Goal: Task Accomplishment & Management: Manage account settings

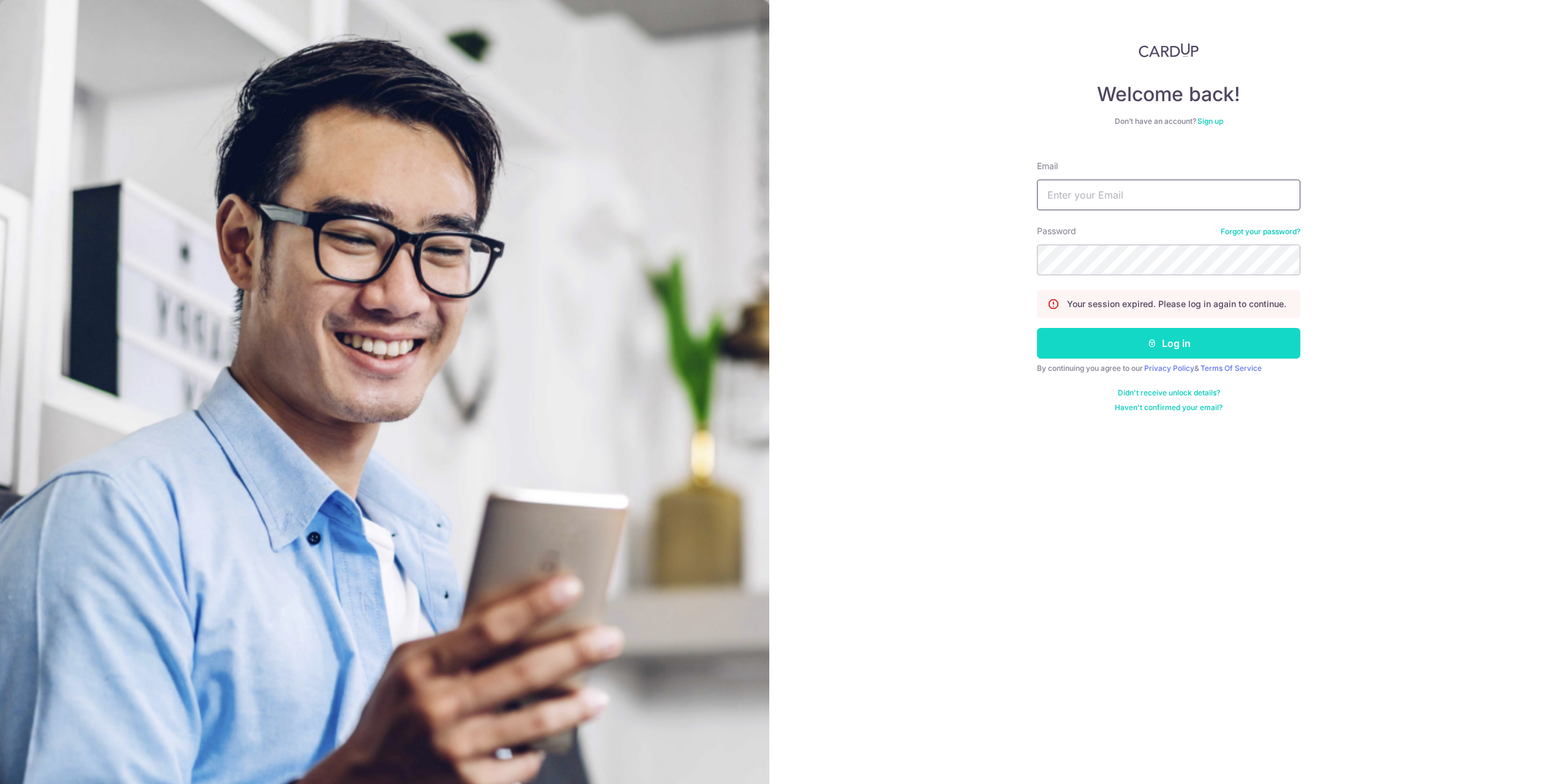
type input "[PERSON_NAME][EMAIL_ADDRESS][DOMAIN_NAME]"
click at [1165, 341] on button "Log in" at bounding box center [1168, 343] width 264 height 31
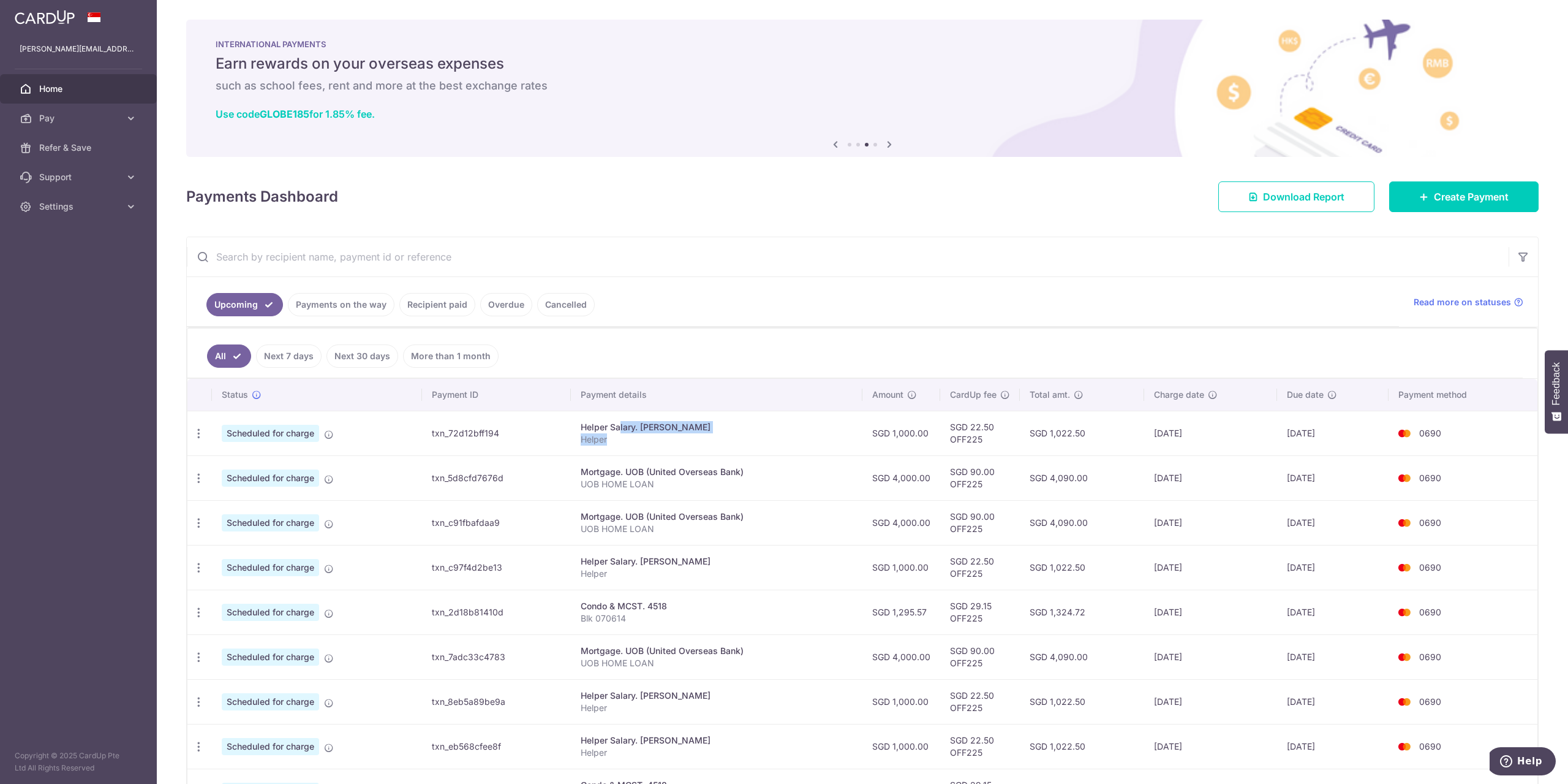
drag, startPoint x: 576, startPoint y: 425, endPoint x: 611, endPoint y: 443, distance: 39.4
click at [611, 443] on td "Helper Salary. Ribka Andriani Helper" at bounding box center [716, 433] width 292 height 45
click at [611, 443] on p "Helper" at bounding box center [716, 439] width 272 height 13
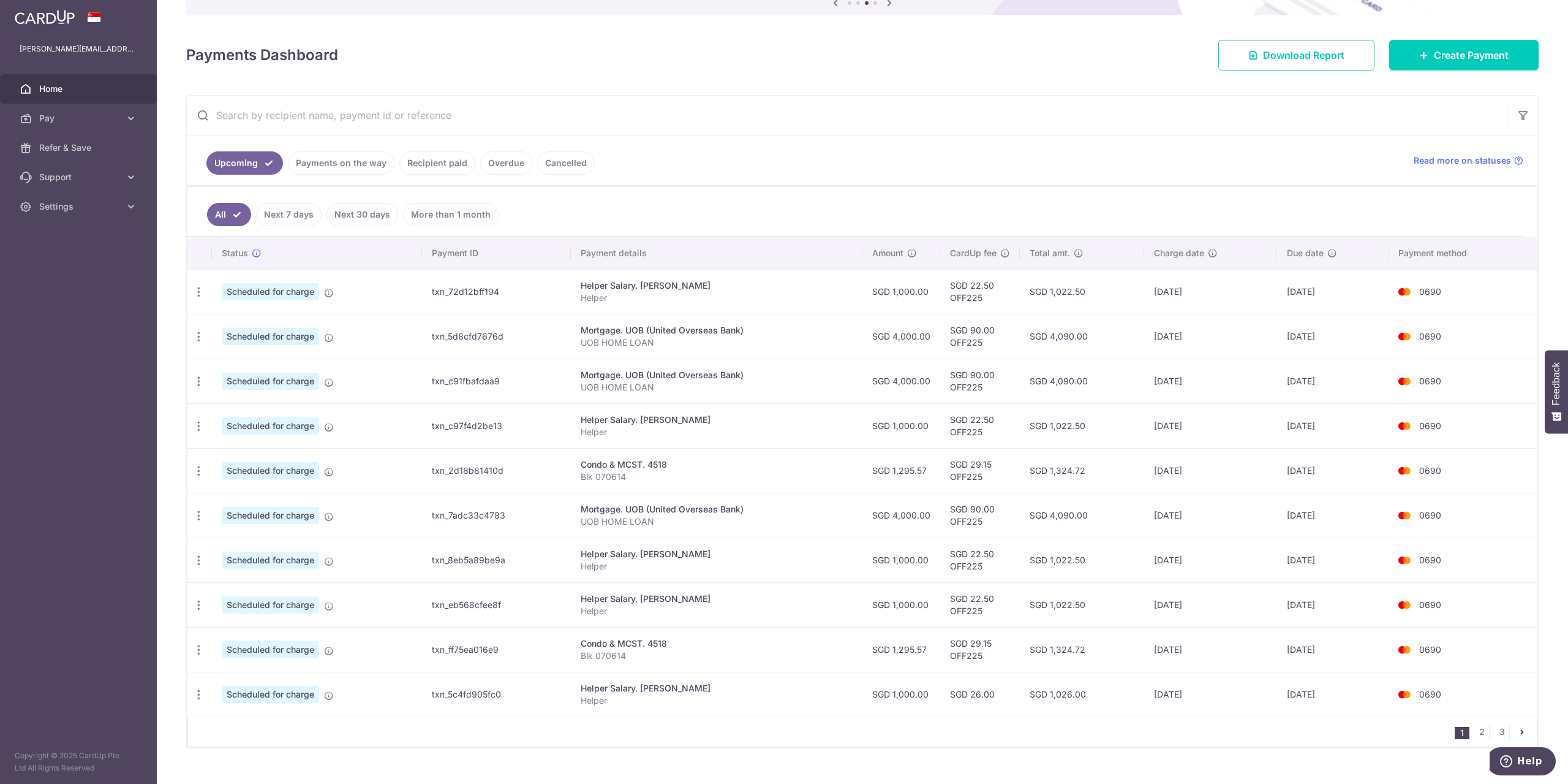
scroll to position [164, 0]
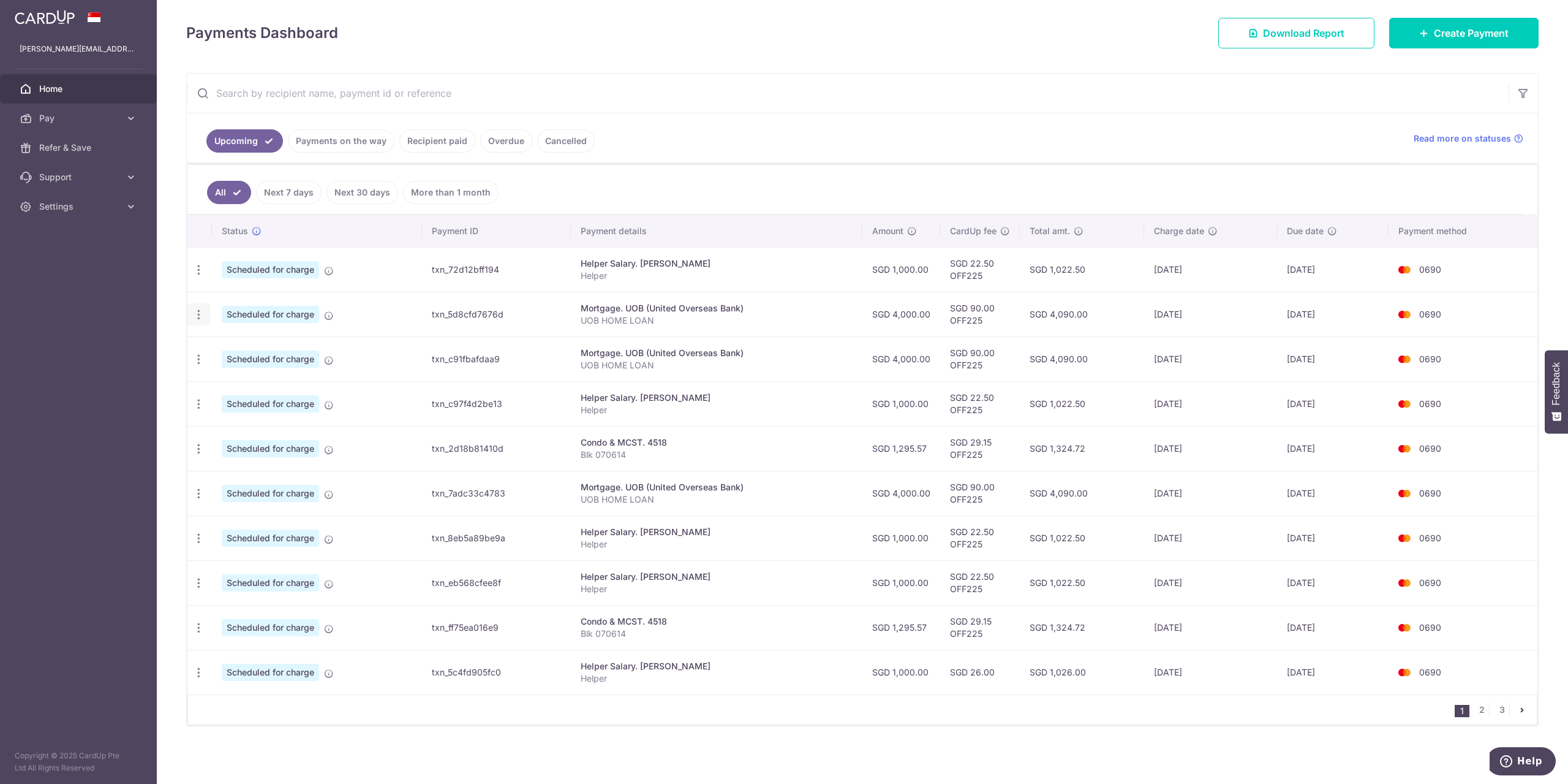
click at [194, 318] on icon "button" at bounding box center [199, 314] width 13 height 13
click at [249, 346] on span "Update payment" at bounding box center [264, 347] width 84 height 14
radio input "true"
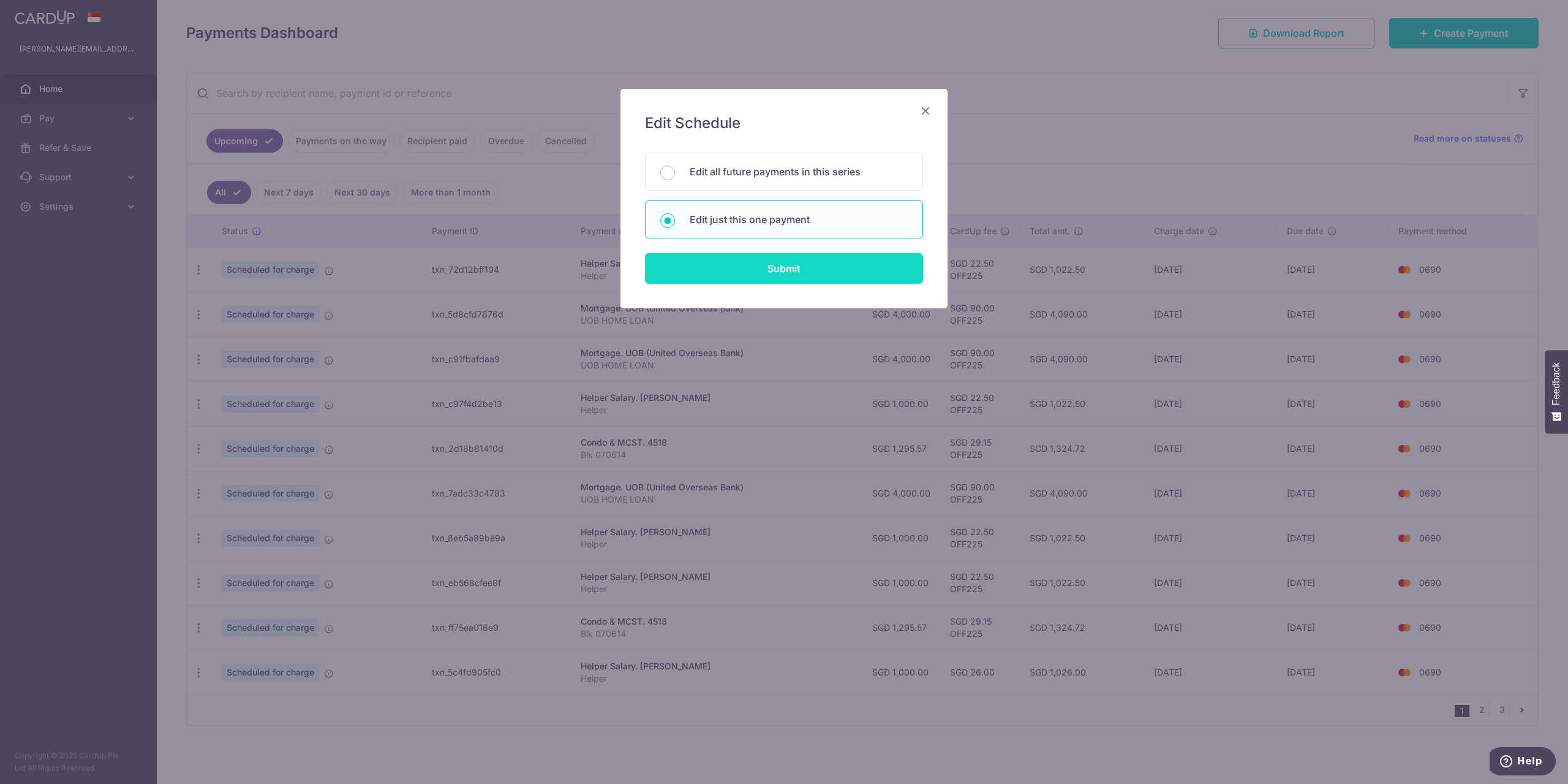
click at [764, 266] on input "Submit" at bounding box center [784, 268] width 278 height 31
radio input "true"
type input "4,000.00"
type input "[DATE]"
type input "UOB HOME LOAN"
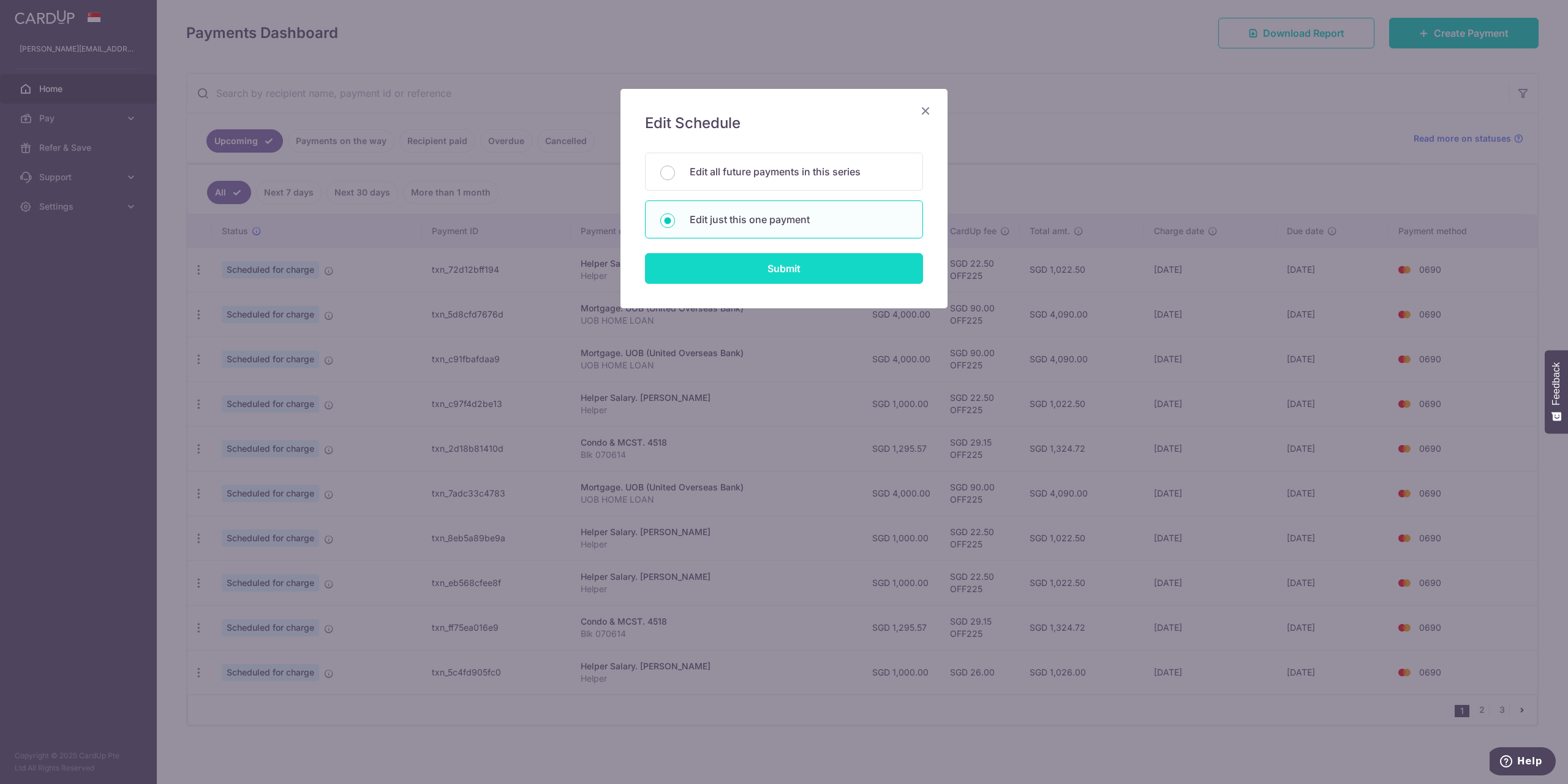
type input "OFF225"
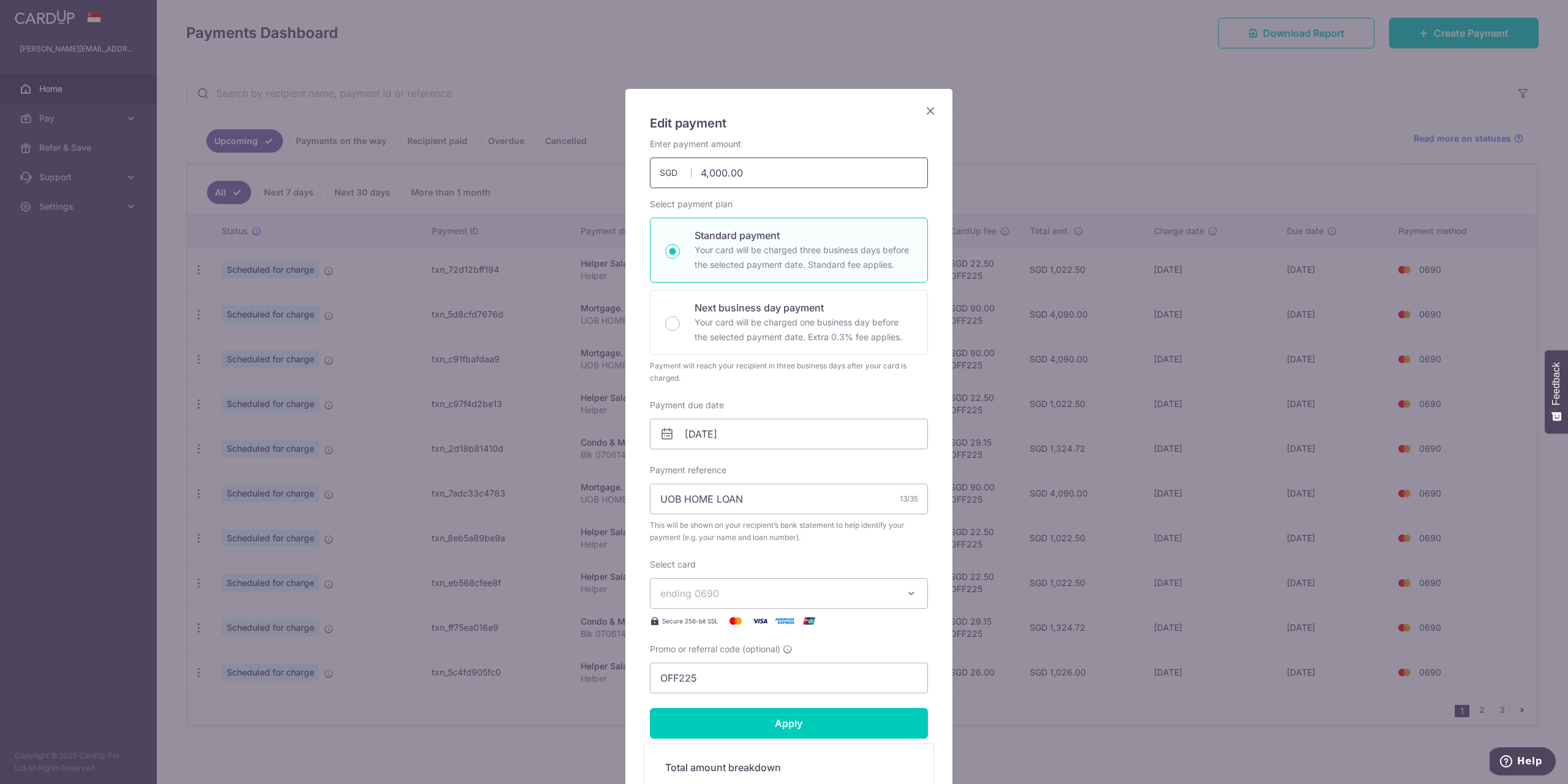
drag, startPoint x: 752, startPoint y: 175, endPoint x: 572, endPoint y: 164, distance: 180.3
click at [579, 166] on div "Edit payment By clicking apply, you will make changes to all payments to UOB (U…" at bounding box center [784, 392] width 1568 height 784
type input "10,000.00"
click at [776, 725] on input "Apply" at bounding box center [789, 723] width 278 height 31
type input "Successfully Applied"
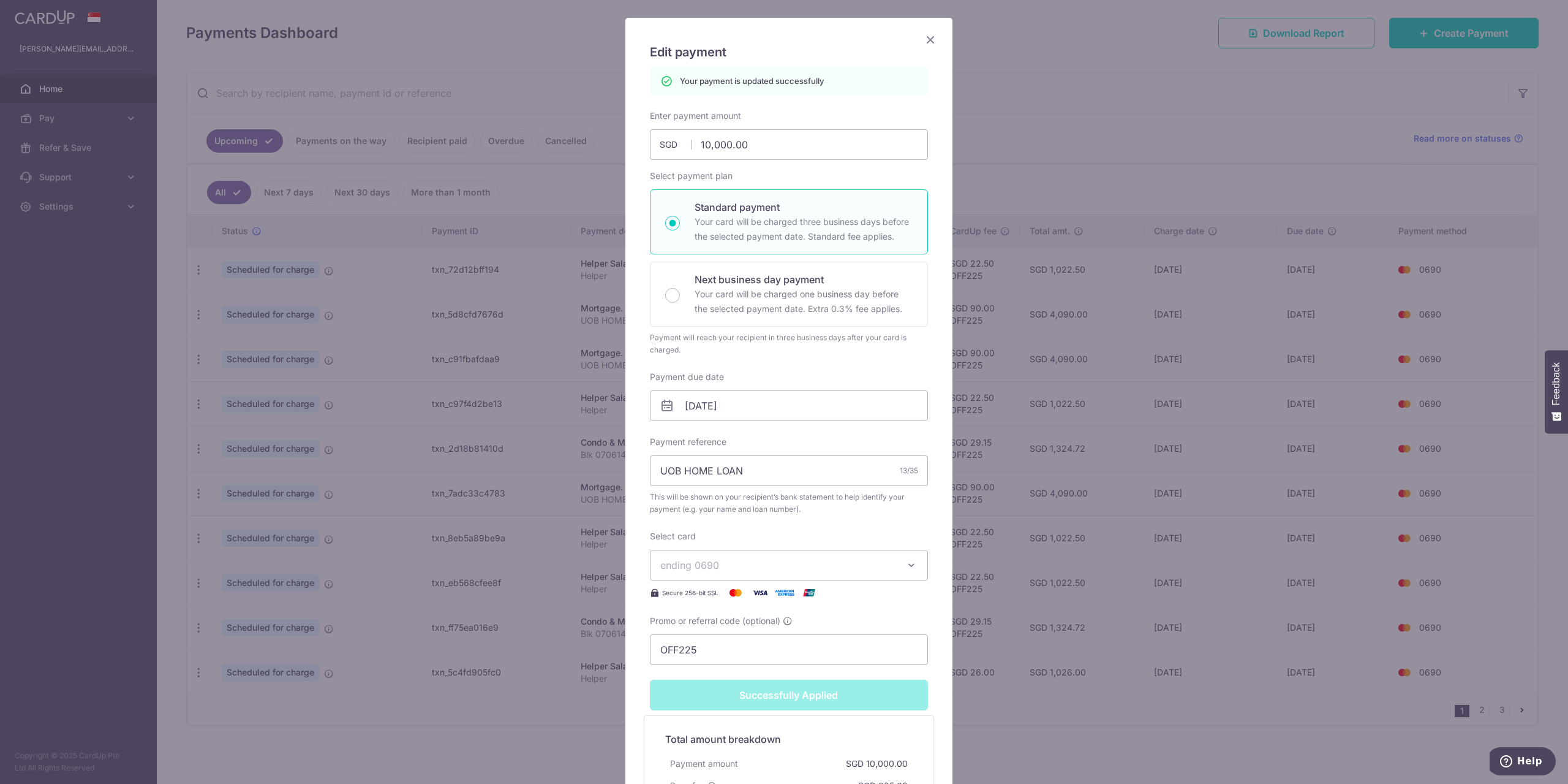
scroll to position [0, 0]
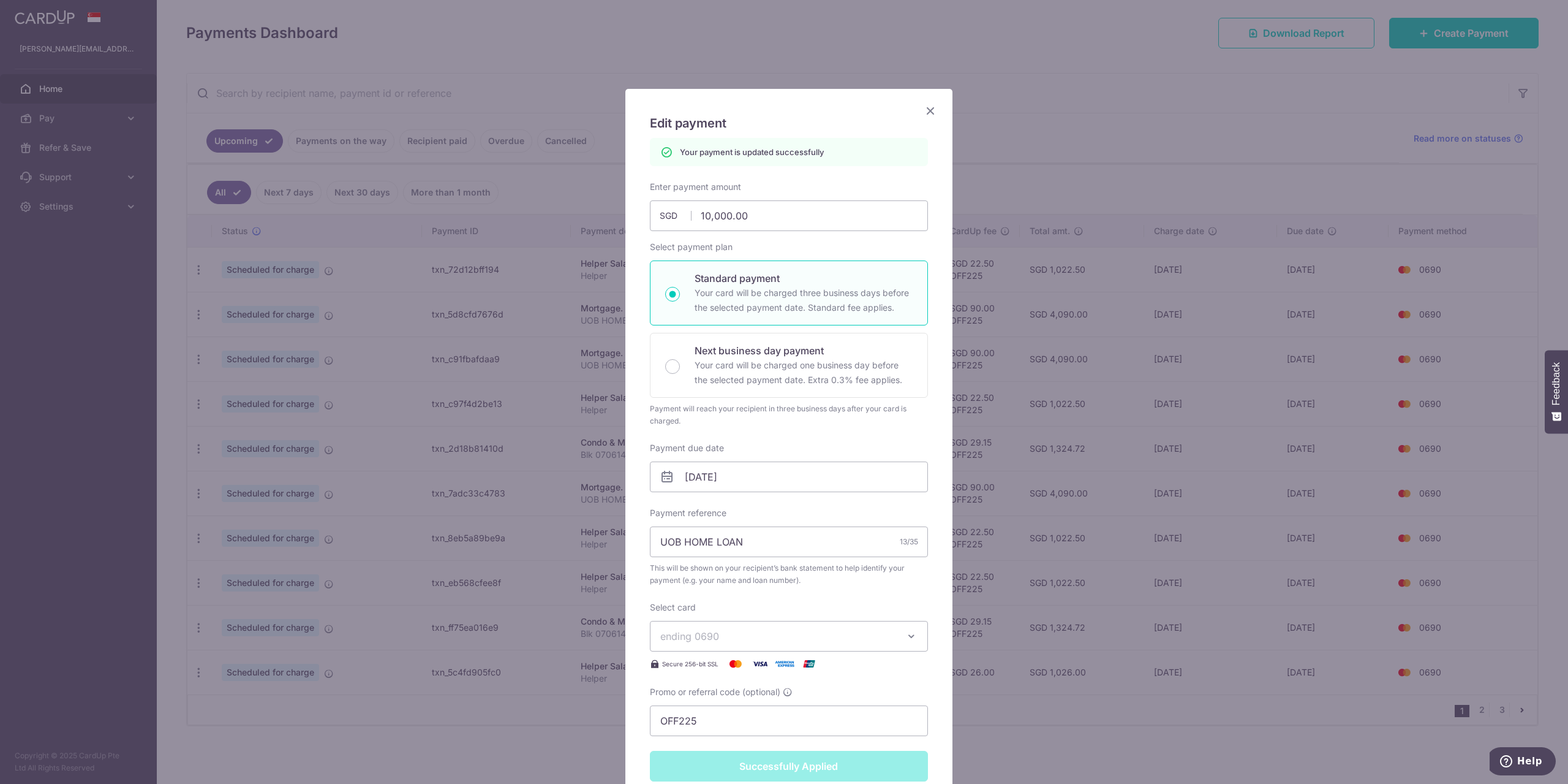
click at [925, 111] on icon "Close" at bounding box center [931, 110] width 14 height 15
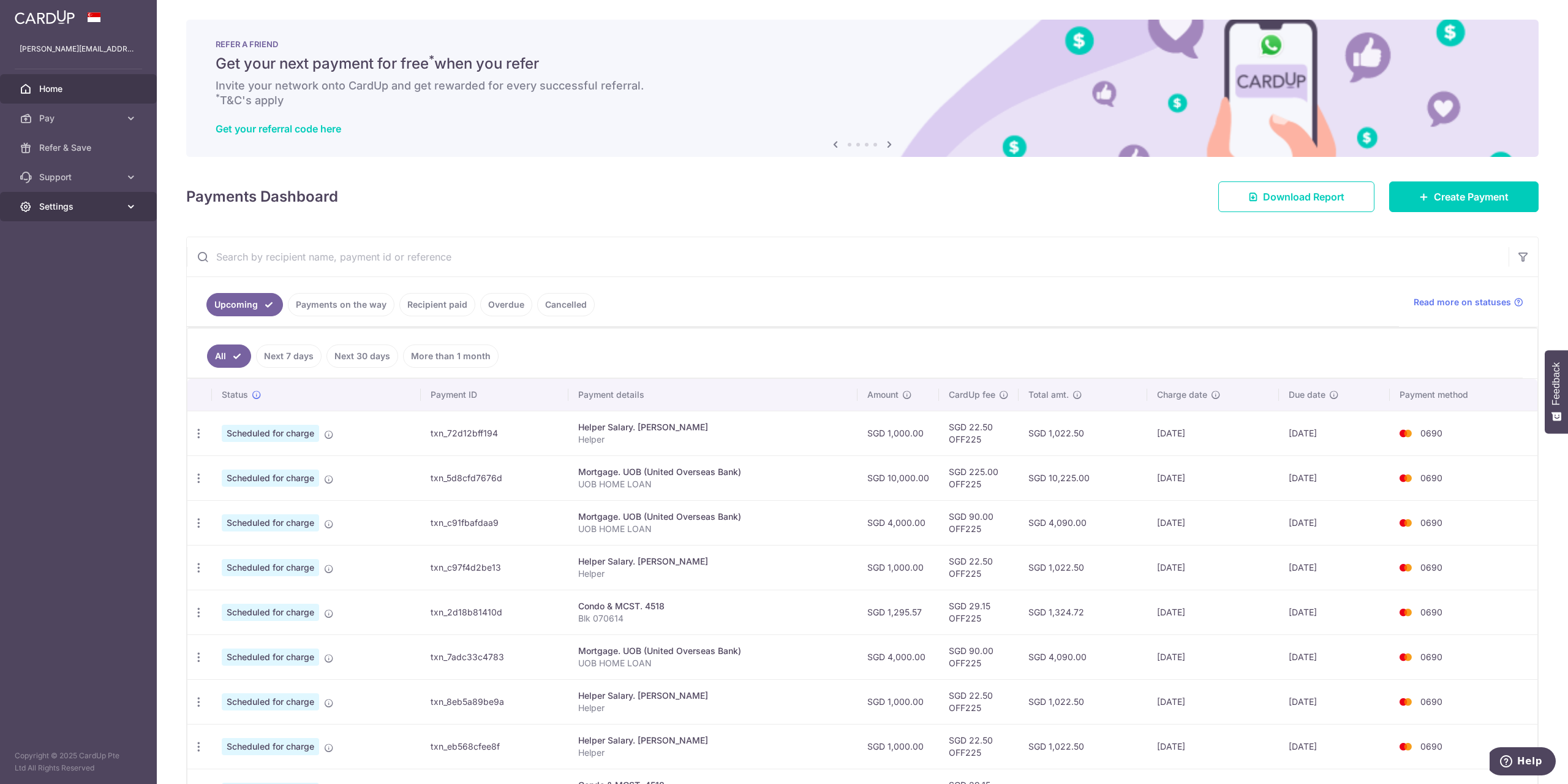
click at [106, 201] on span "Settings" at bounding box center [80, 207] width 81 height 13
click at [59, 262] on span "Logout" at bounding box center [80, 266] width 81 height 13
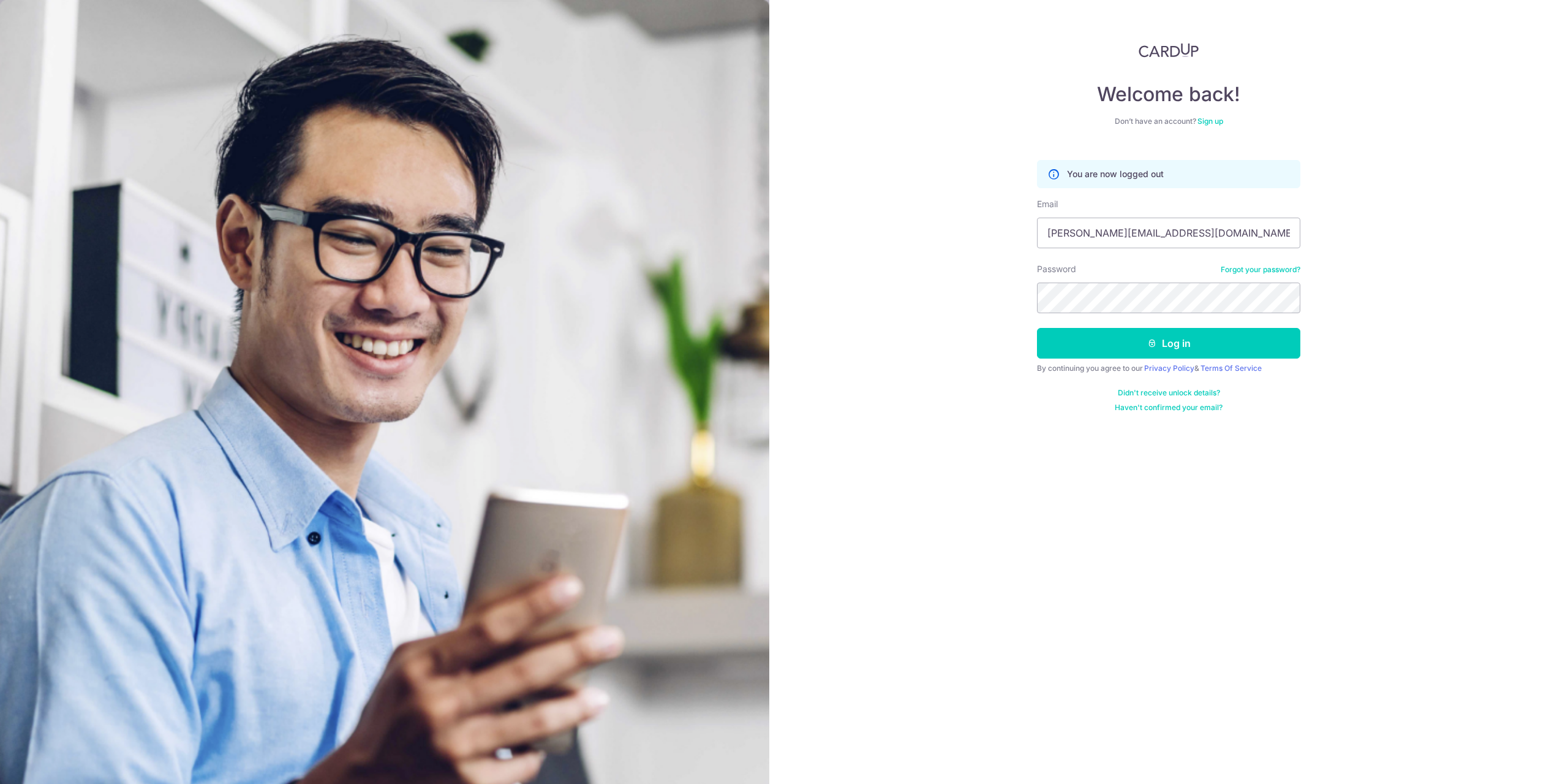
click at [1158, 238] on input "[PERSON_NAME][EMAIL_ADDRESS][DOMAIN_NAME]" at bounding box center [1168, 233] width 264 height 31
type input "fiona.thongsf@gmail.com"
click at [1139, 344] on button "Log in" at bounding box center [1168, 343] width 264 height 31
